Goal: Transaction & Acquisition: Purchase product/service

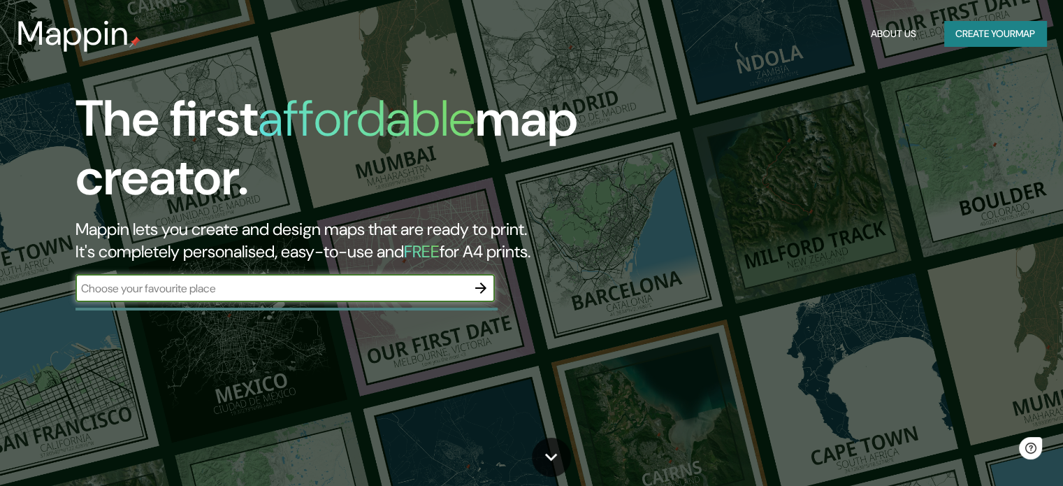
click at [162, 285] on input "text" at bounding box center [270, 288] width 391 height 16
type input "Estrada da Canoa, 2310 - São Conrado, Rio de Janeiro - RJ, 22610-210, Brasil"
click at [487, 294] on icon "button" at bounding box center [480, 287] width 17 height 17
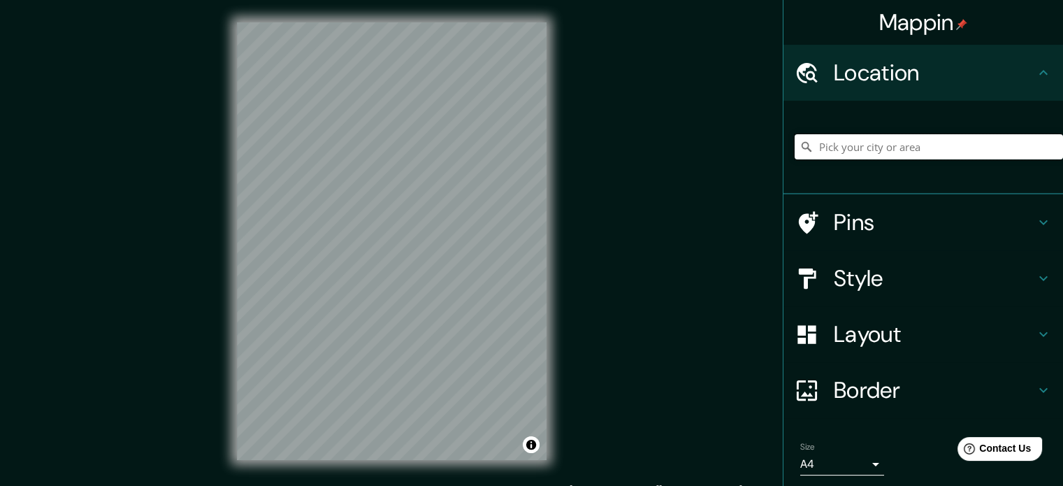
click at [863, 142] on input "Pick your city or area" at bounding box center [928, 146] width 268 height 25
paste input "Estrada da Canoa, 2310 - São Conrado, Rio de Janeiro - RJ, 22610-210, Brasil"
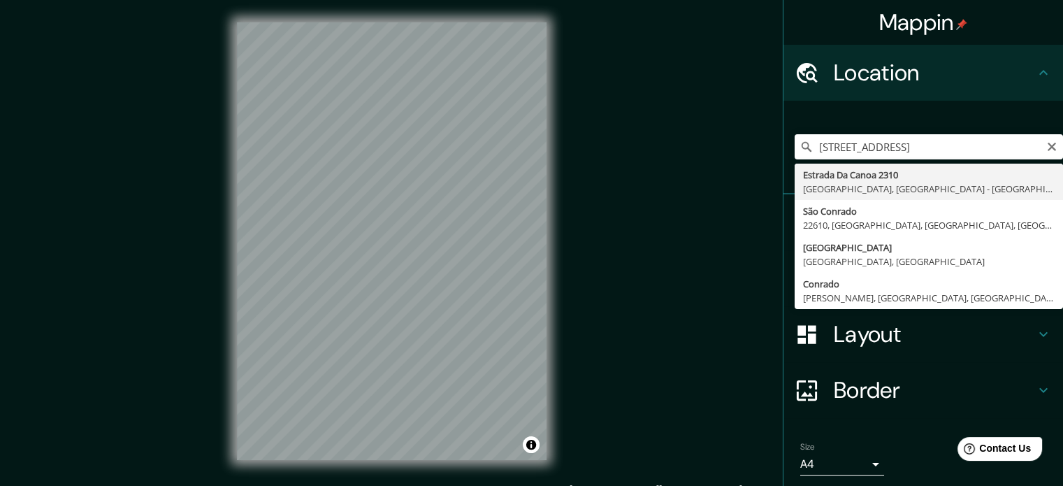
type input "Estrada Da Canoa 2310, São Conrado, Río de Janeiro - Río de Janeiro, 22610, Bra…"
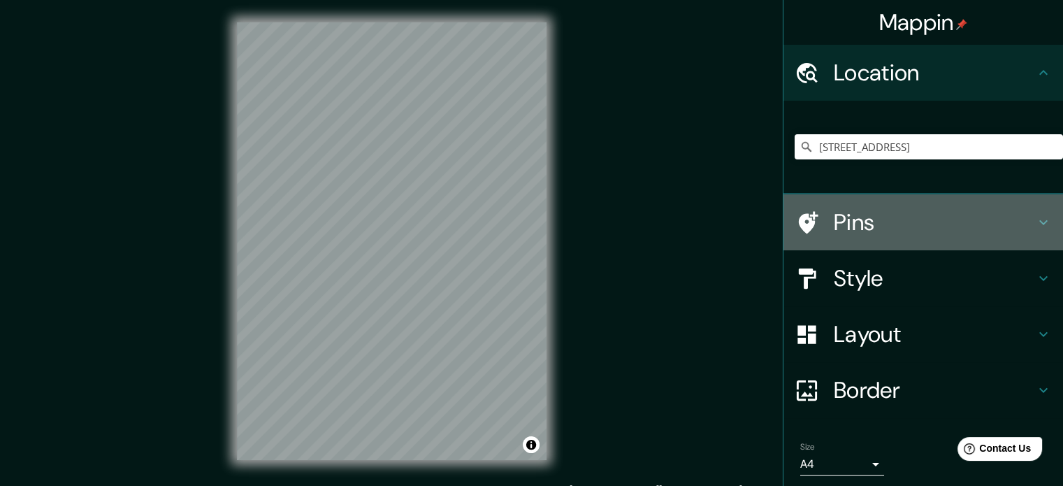
click at [836, 223] on h4 "Pins" at bounding box center [934, 222] width 201 height 28
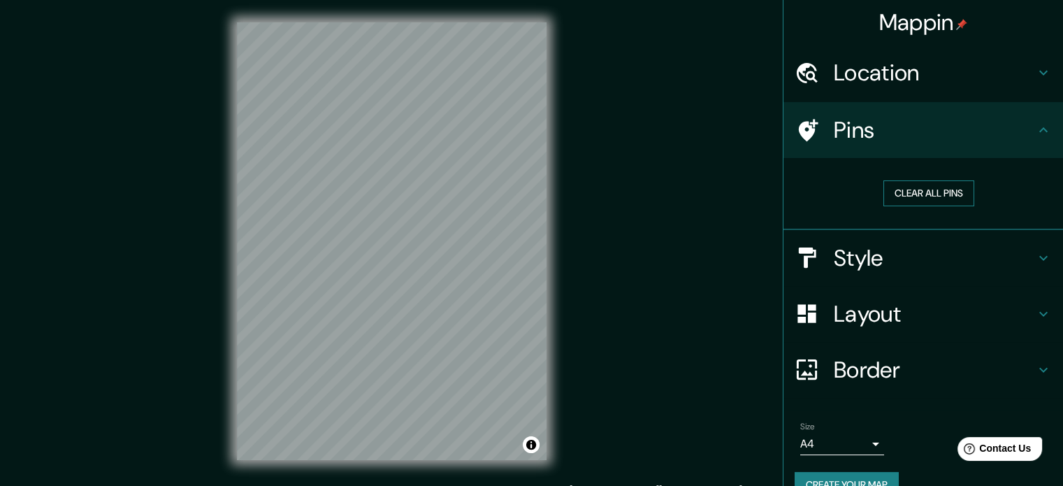
click at [908, 185] on button "Clear all pins" at bounding box center [928, 193] width 91 height 26
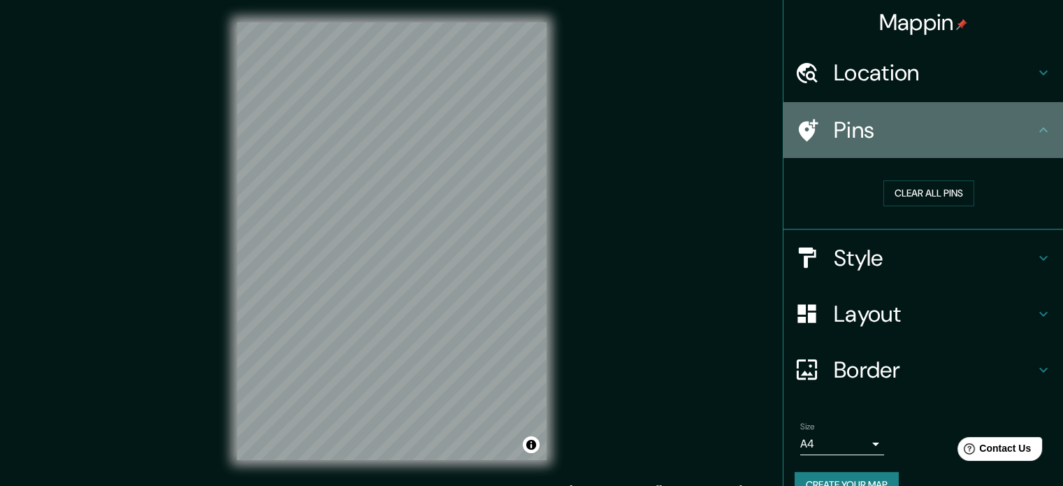
click at [799, 124] on icon at bounding box center [809, 130] width 20 height 22
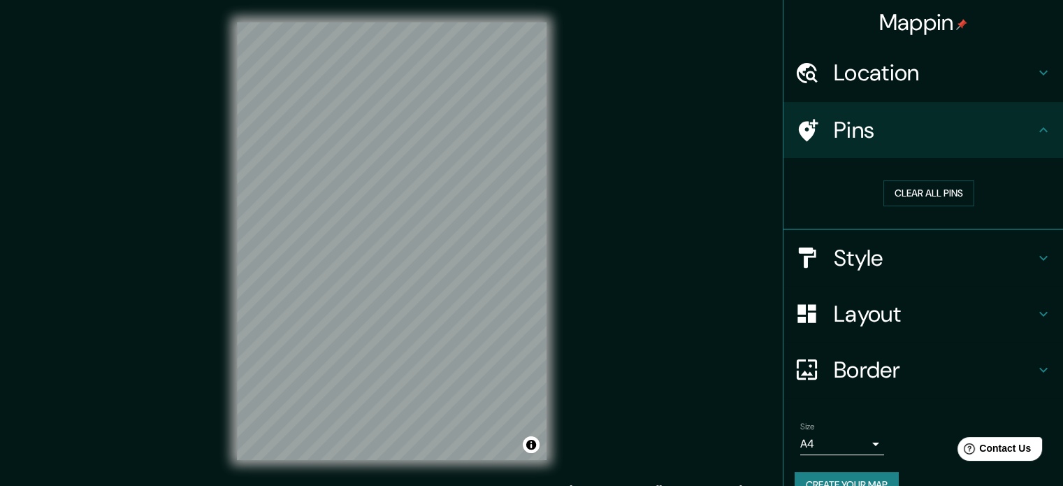
click at [838, 268] on h4 "Style" at bounding box center [934, 258] width 201 height 28
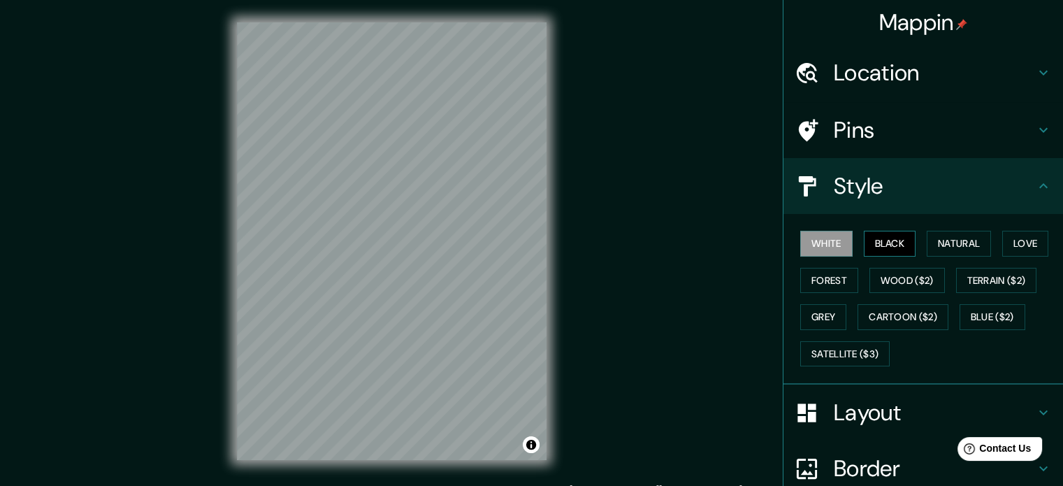
click at [865, 234] on button "Black" at bounding box center [890, 244] width 52 height 26
click at [930, 240] on button "Natural" at bounding box center [958, 244] width 64 height 26
click at [984, 245] on button "Natural" at bounding box center [958, 244] width 64 height 26
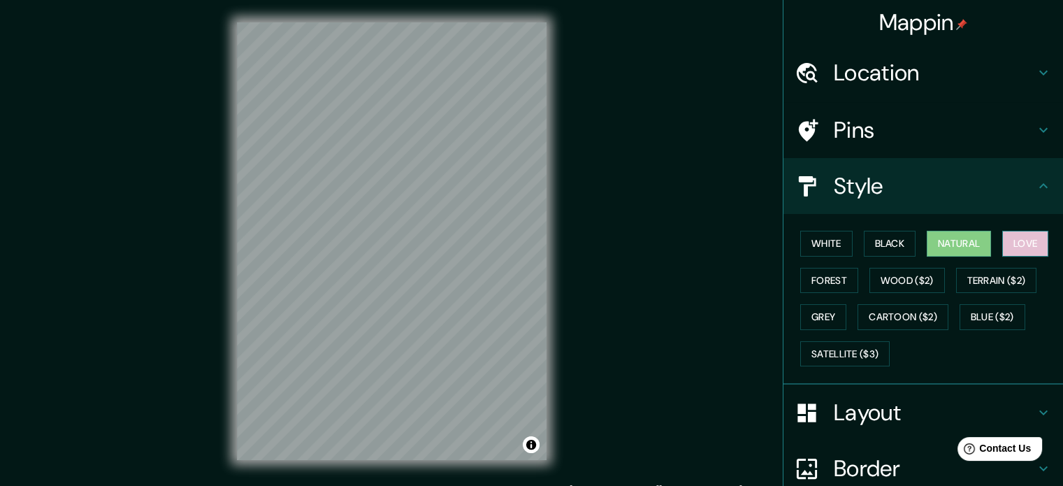
click at [1008, 240] on button "Love" at bounding box center [1025, 244] width 46 height 26
click at [987, 272] on button "Terrain ($2)" at bounding box center [996, 281] width 81 height 26
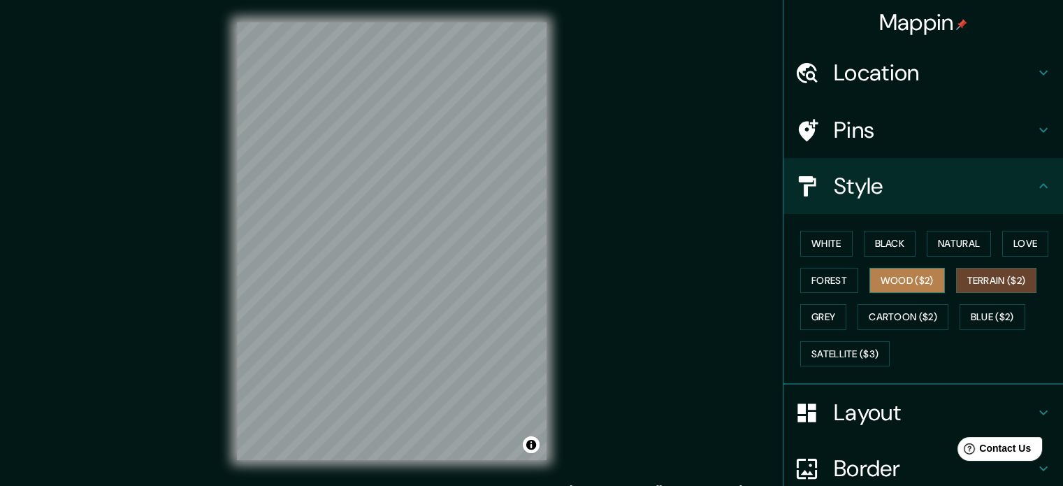
click at [894, 283] on button "Wood ($2)" at bounding box center [906, 281] width 75 height 26
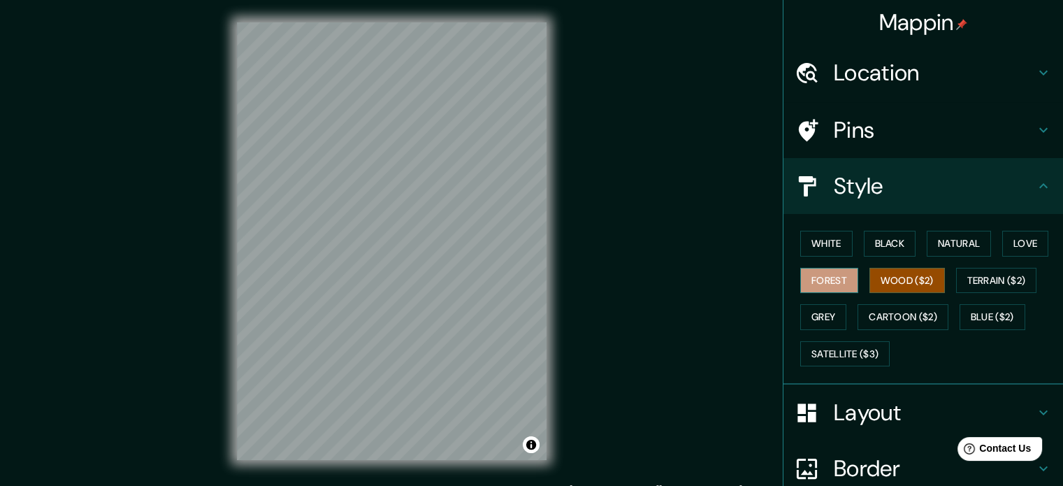
click at [811, 279] on button "Forest" at bounding box center [829, 281] width 58 height 26
click at [810, 319] on button "Grey" at bounding box center [823, 317] width 46 height 26
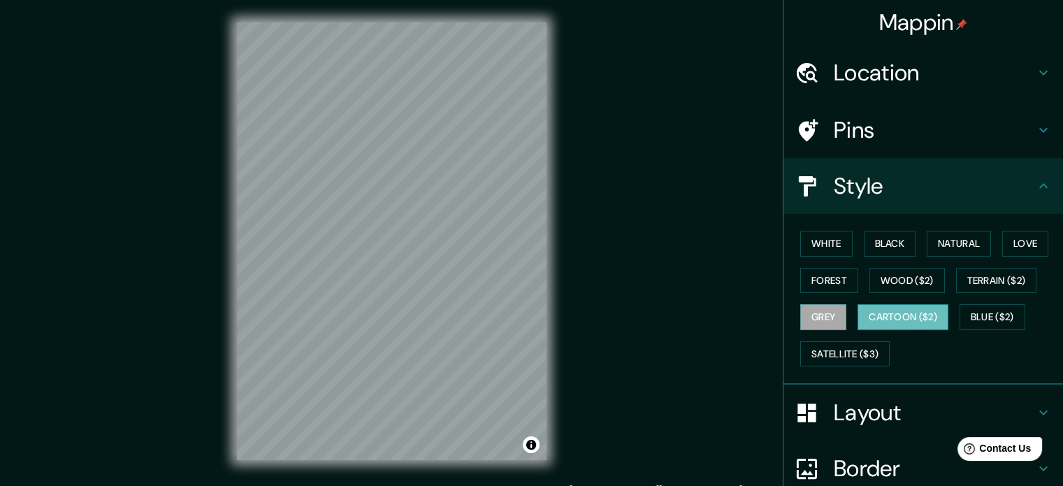
click at [857, 310] on button "Cartoon ($2)" at bounding box center [902, 317] width 91 height 26
click at [989, 319] on button "Blue ($2)" at bounding box center [992, 317] width 66 height 26
click at [821, 310] on button "Grey" at bounding box center [823, 317] width 46 height 26
click at [834, 279] on button "Forest" at bounding box center [829, 281] width 58 height 26
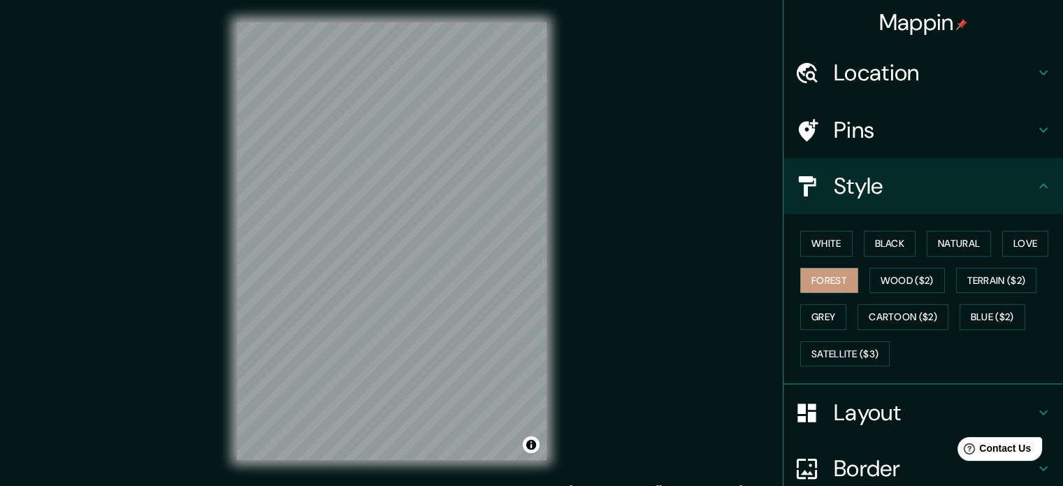
click at [878, 125] on h4 "Pins" at bounding box center [934, 130] width 201 height 28
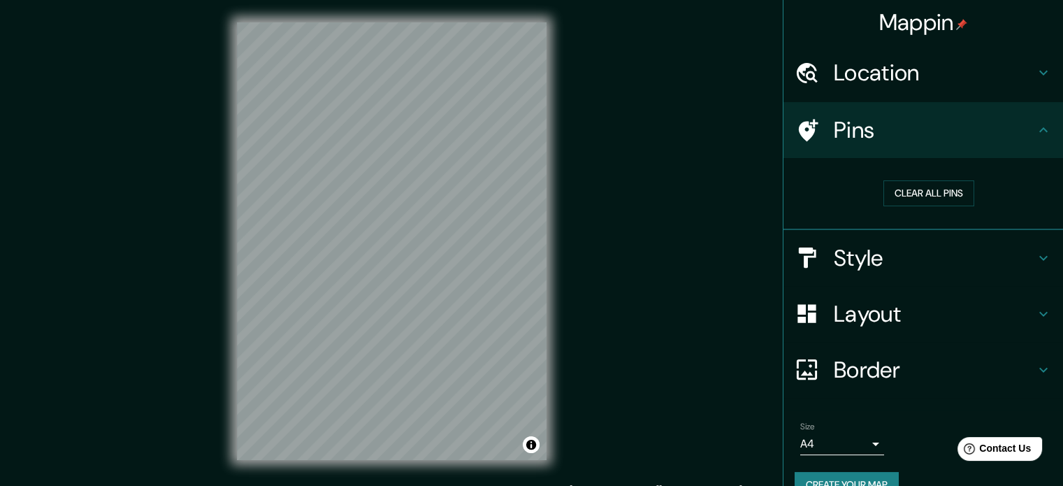
click at [915, 77] on h4 "Location" at bounding box center [934, 73] width 201 height 28
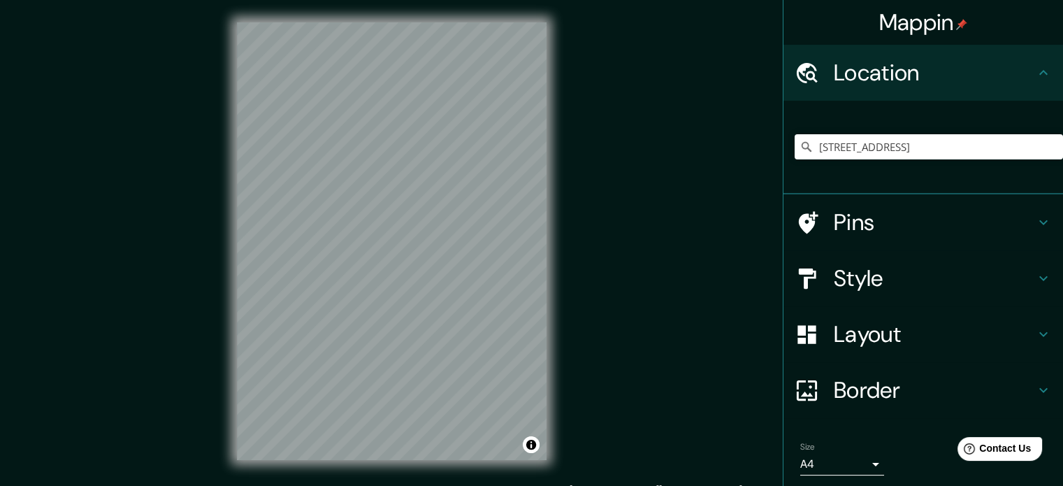
click at [844, 221] on h4 "Pins" at bounding box center [934, 222] width 201 height 28
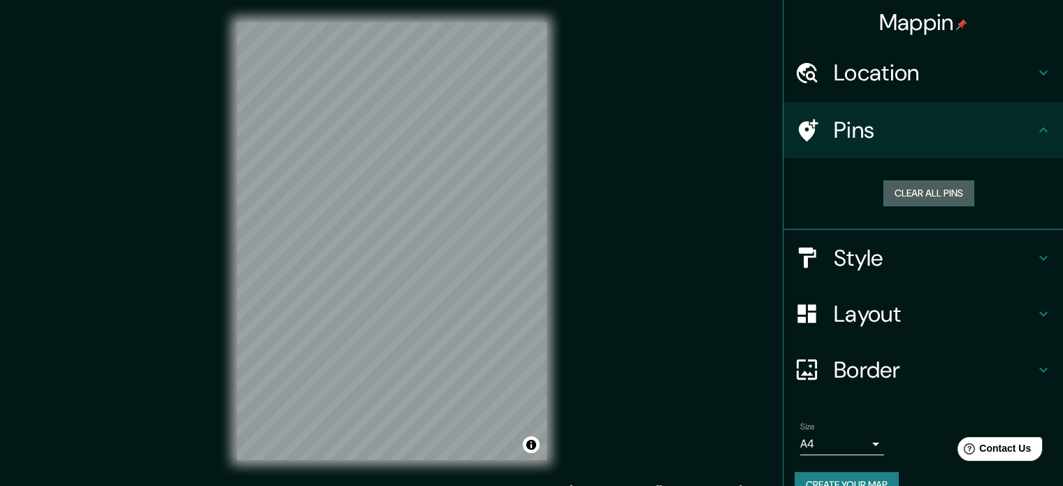
drag, startPoint x: 889, startPoint y: 181, endPoint x: 896, endPoint y: 191, distance: 12.4
click at [893, 183] on button "Clear all pins" at bounding box center [928, 193] width 91 height 26
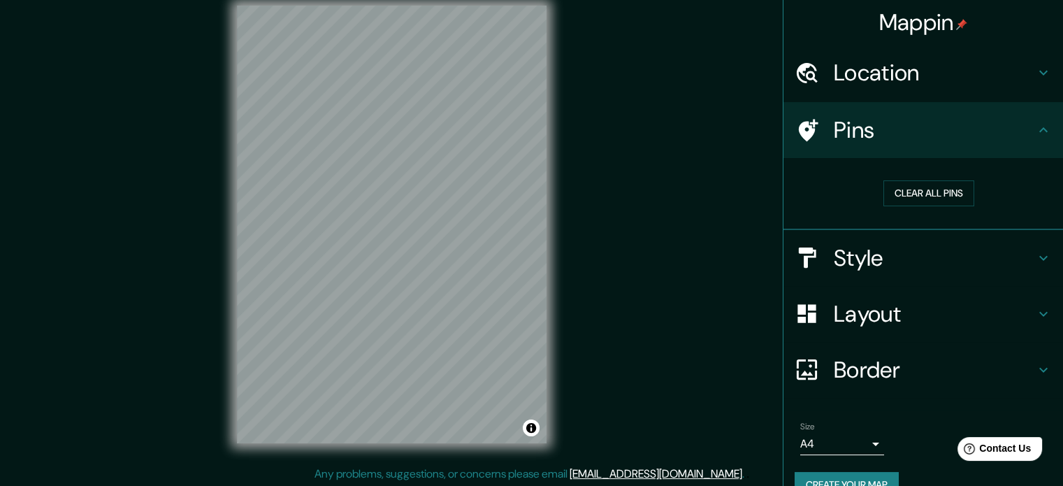
scroll to position [15, 0]
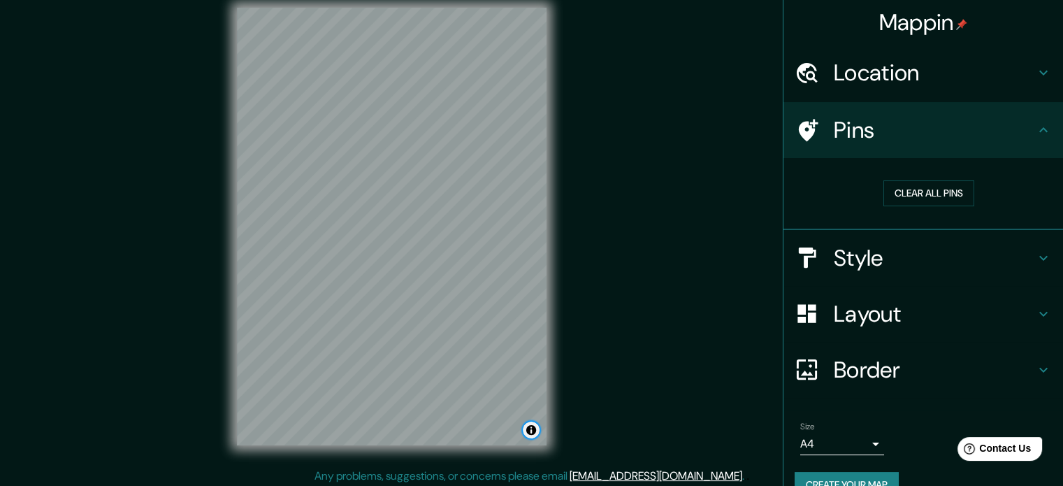
click at [528, 429] on button "Toggle attribution" at bounding box center [531, 429] width 17 height 17
click at [528, 428] on button "Toggle attribution" at bounding box center [531, 429] width 17 height 17
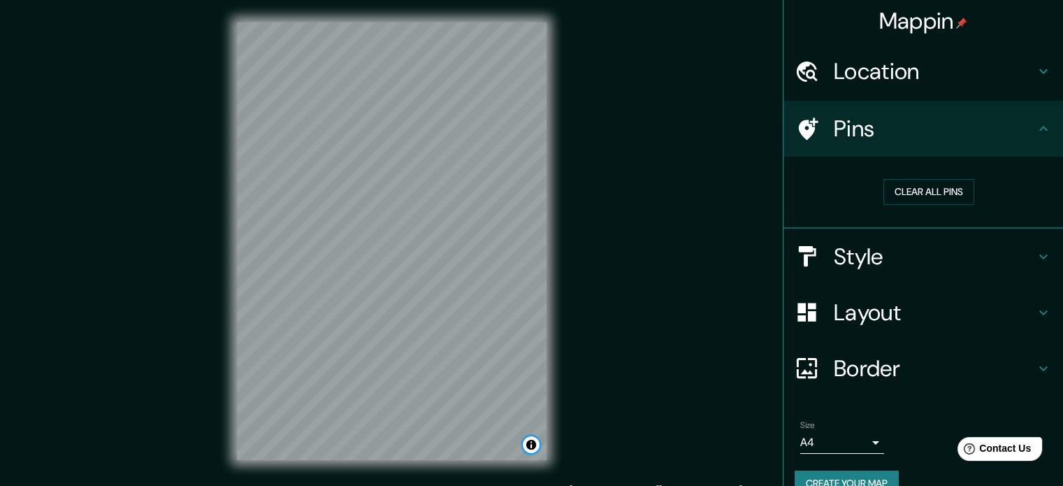
scroll to position [0, 0]
click at [794, 134] on icon at bounding box center [806, 130] width 24 height 24
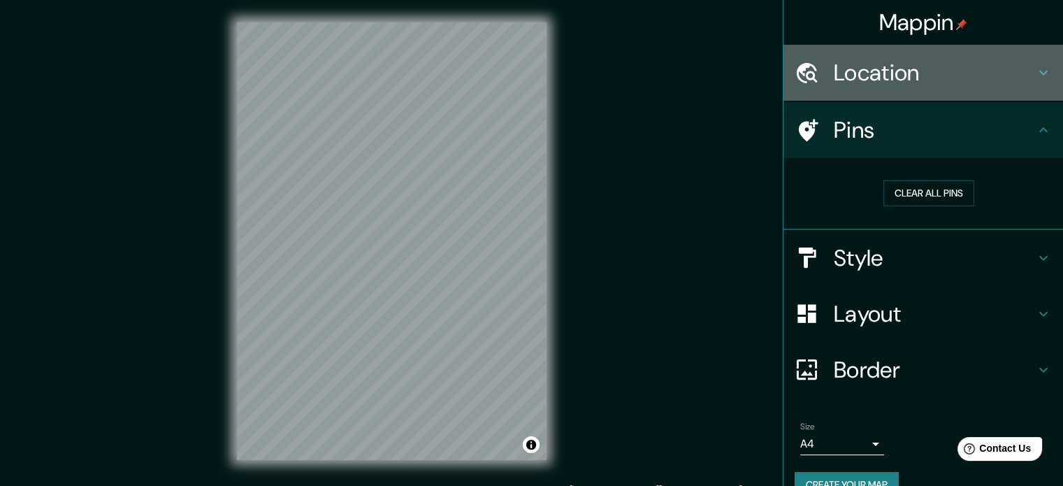
click at [841, 75] on h4 "Location" at bounding box center [934, 73] width 201 height 28
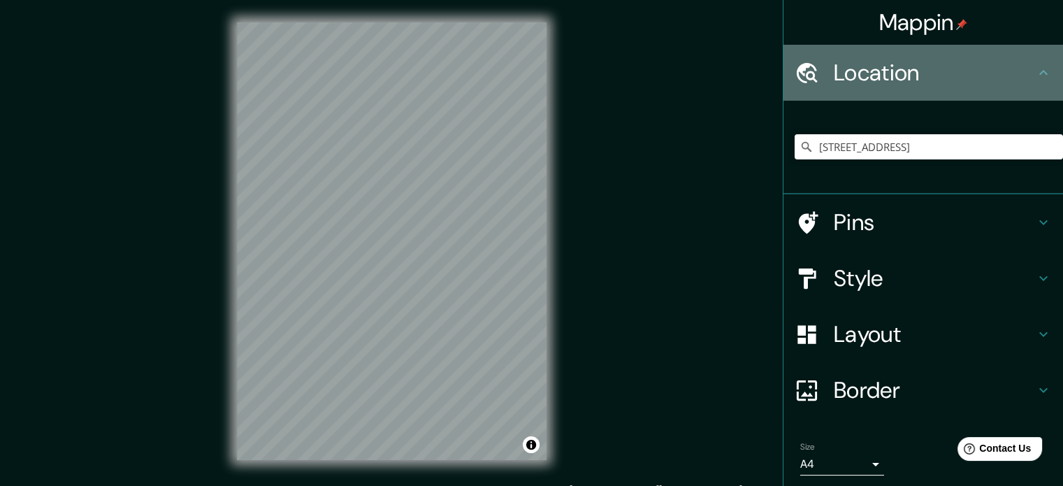
click at [841, 75] on h4 "Location" at bounding box center [934, 73] width 201 height 28
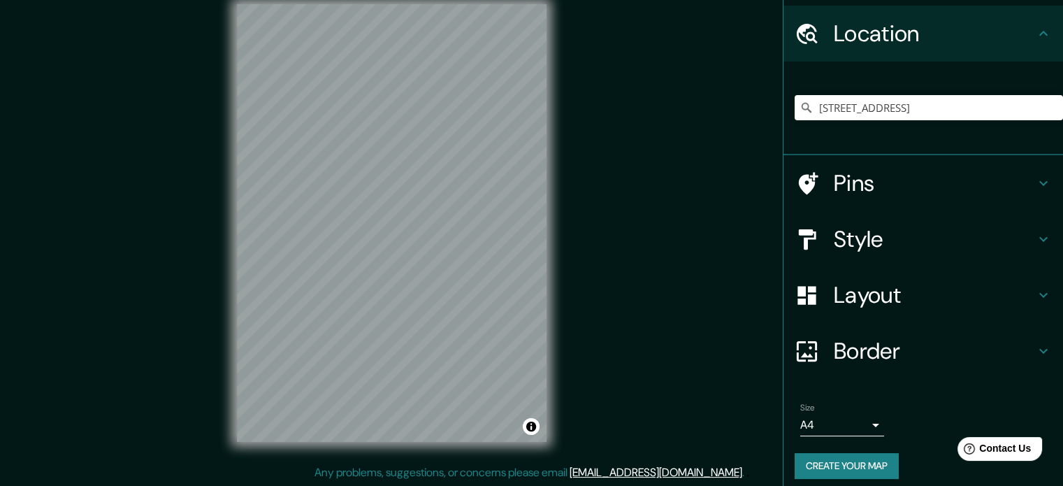
scroll to position [48, 0]
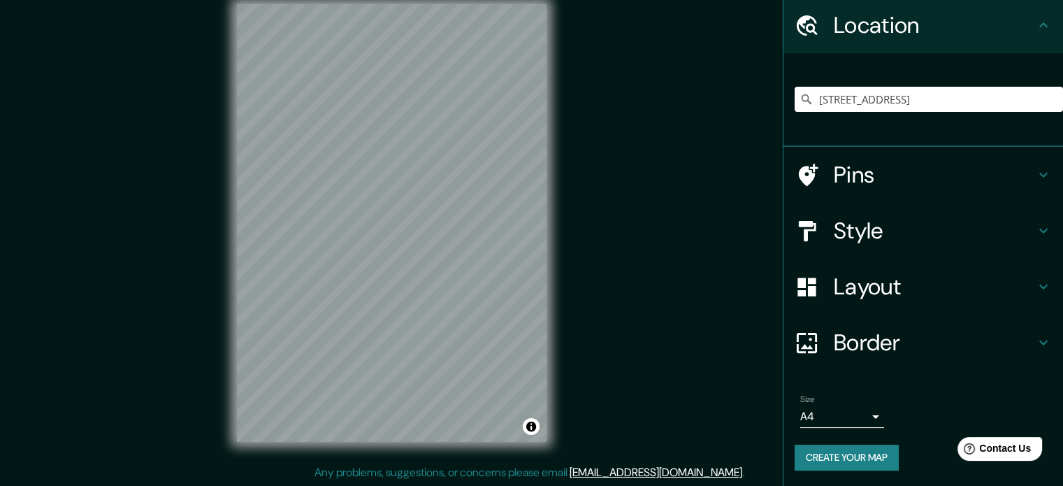
click at [842, 415] on body "Mappin Location Estrada Da Canoa 2310, São Conrado, Río de Janeiro - Río de Jan…" at bounding box center [531, 225] width 1063 height 486
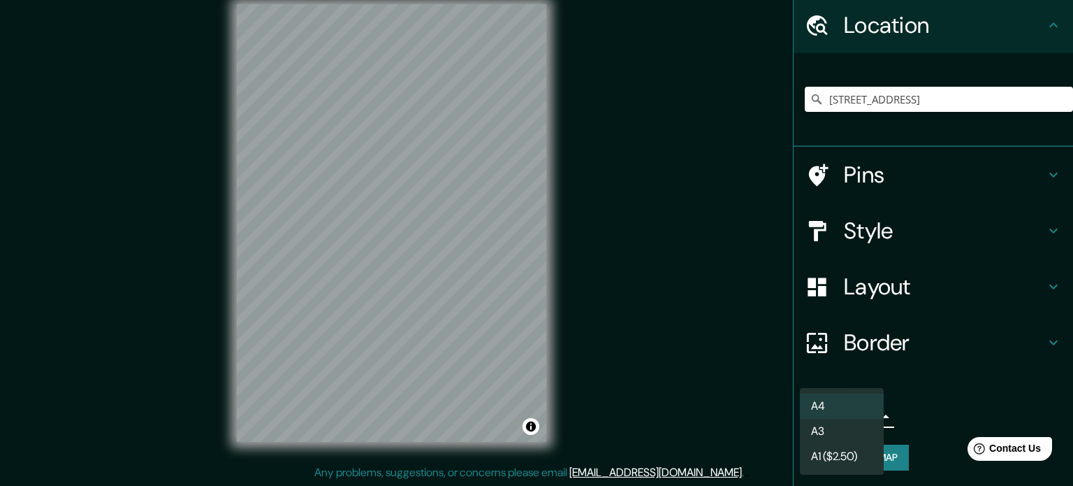
click at [700, 416] on div at bounding box center [536, 243] width 1073 height 486
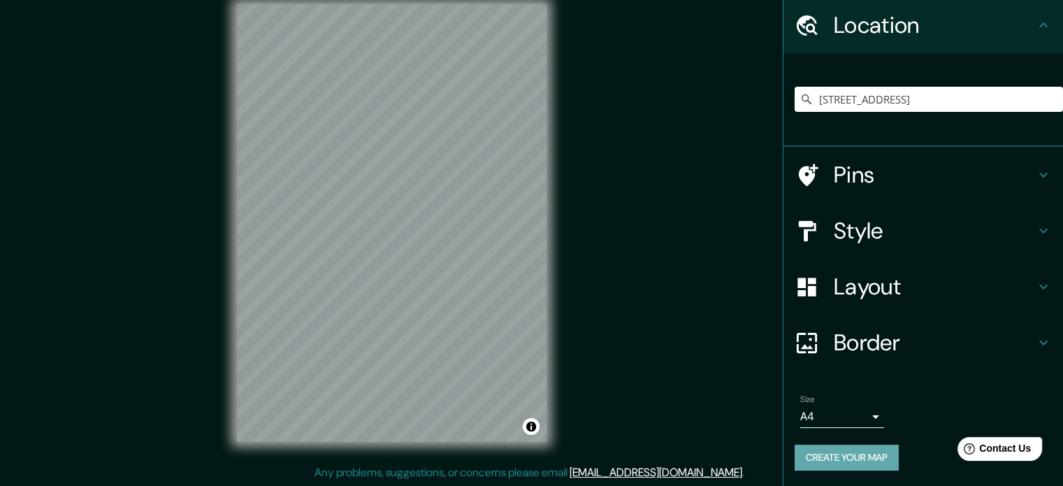
click at [821, 453] on button "Create your map" at bounding box center [846, 457] width 104 height 26
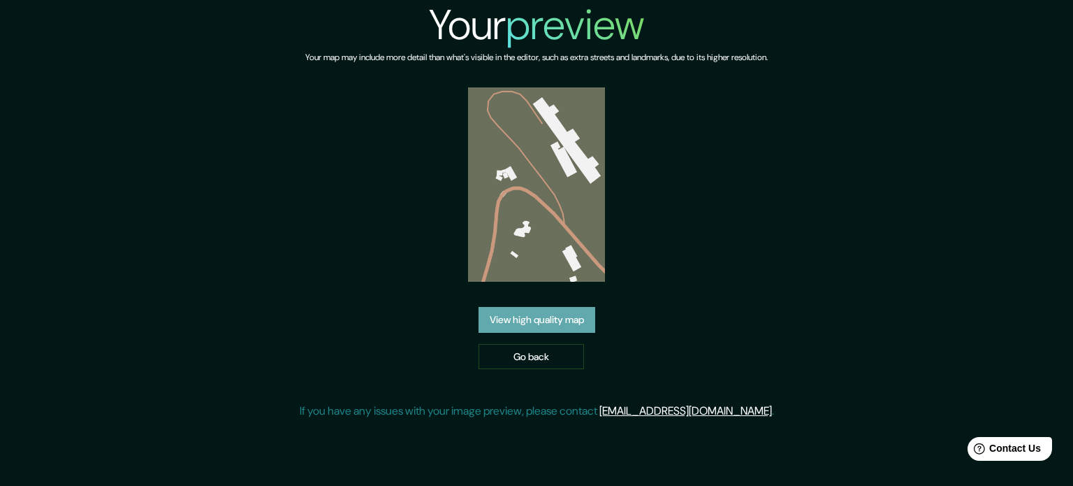
click at [554, 331] on link "View high quality map" at bounding box center [537, 320] width 117 height 26
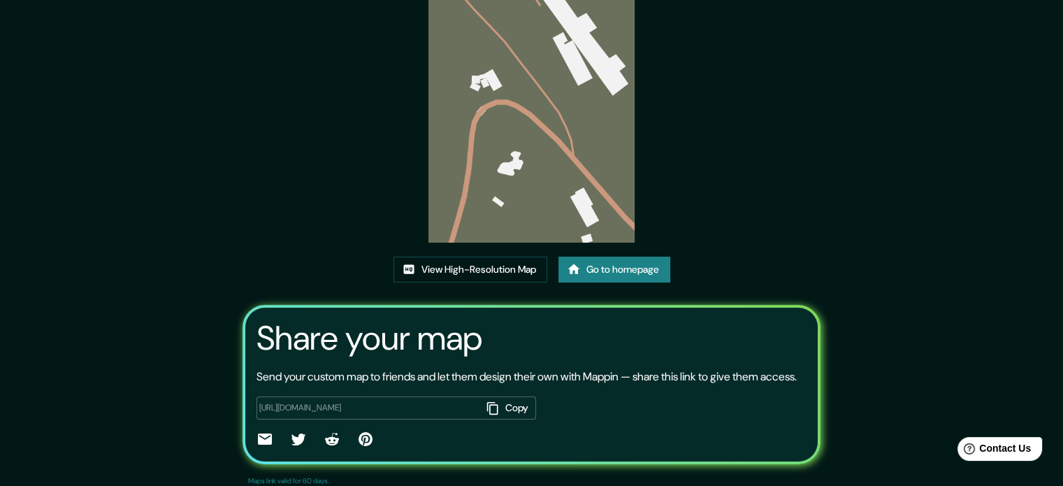
scroll to position [108, 0]
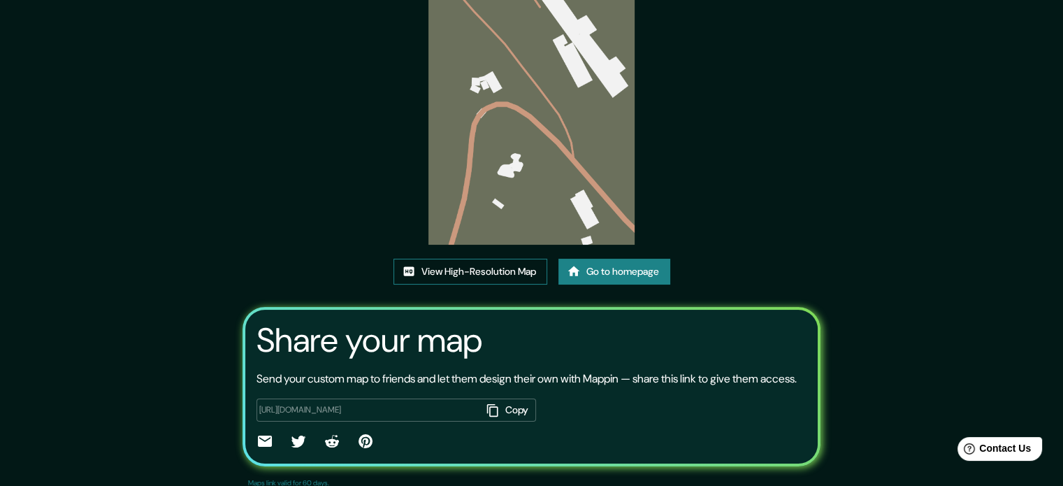
click at [460, 266] on link "View High-Resolution Map" at bounding box center [470, 272] width 154 height 26
